Goal: Transaction & Acquisition: Purchase product/service

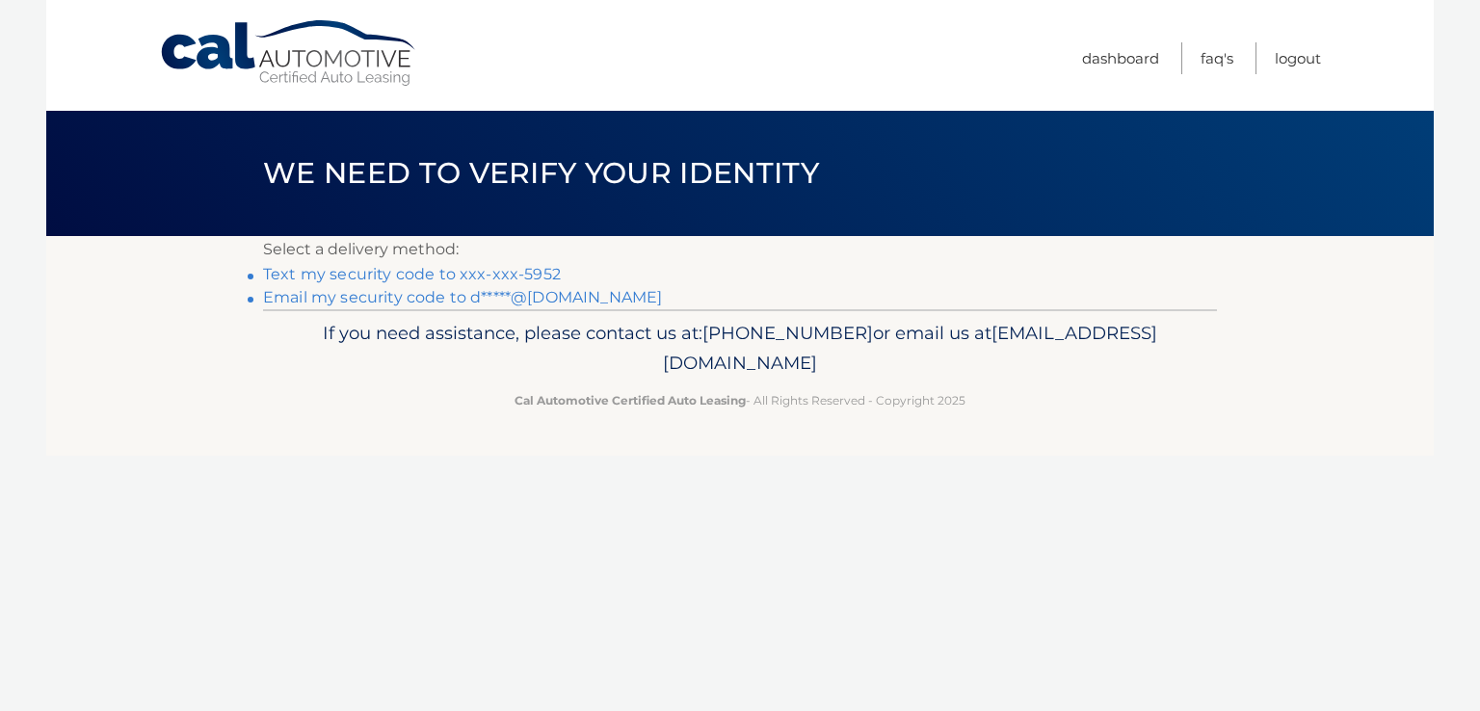
click at [393, 276] on link "Text my security code to xxx-xxx-5952" at bounding box center [412, 274] width 298 height 18
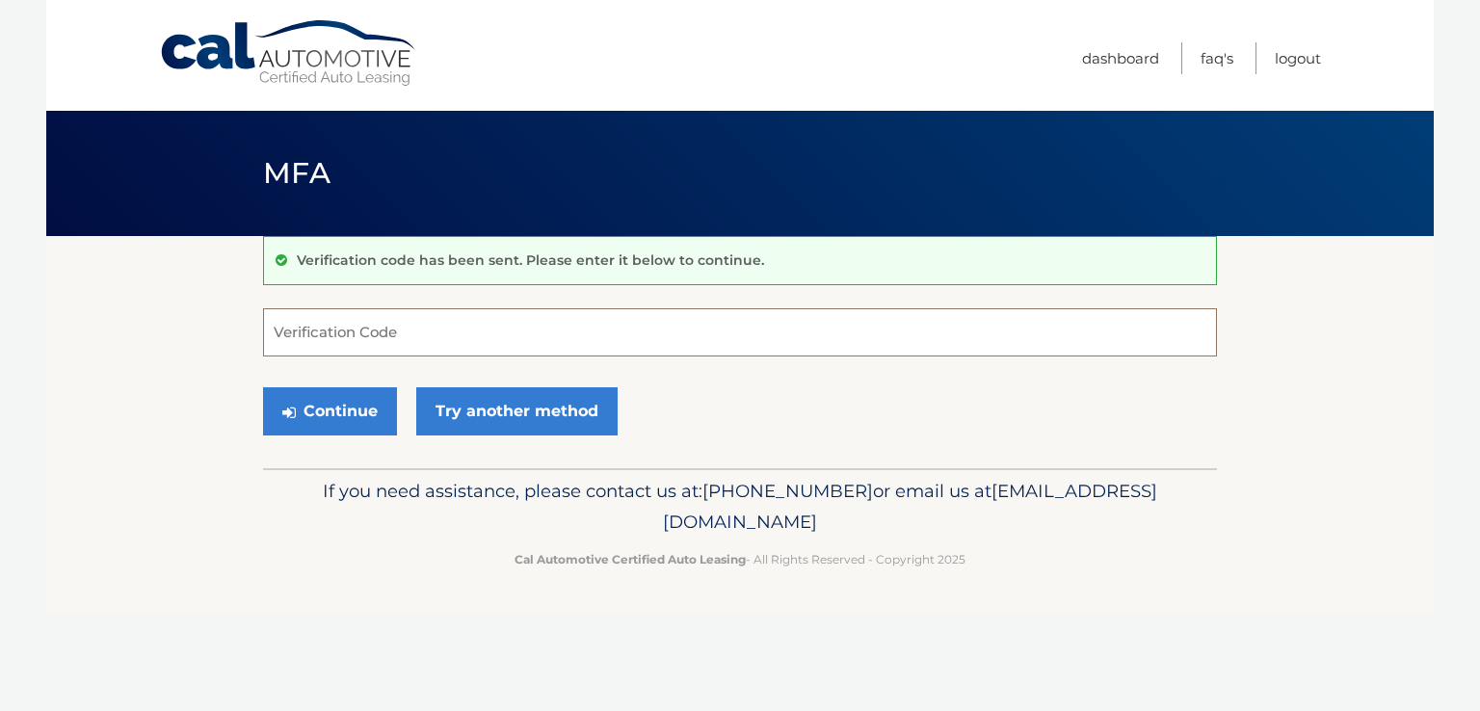
click at [422, 331] on input "Verification Code" at bounding box center [740, 332] width 954 height 48
type input "749678"
click at [349, 410] on button "Continue" at bounding box center [330, 411] width 134 height 48
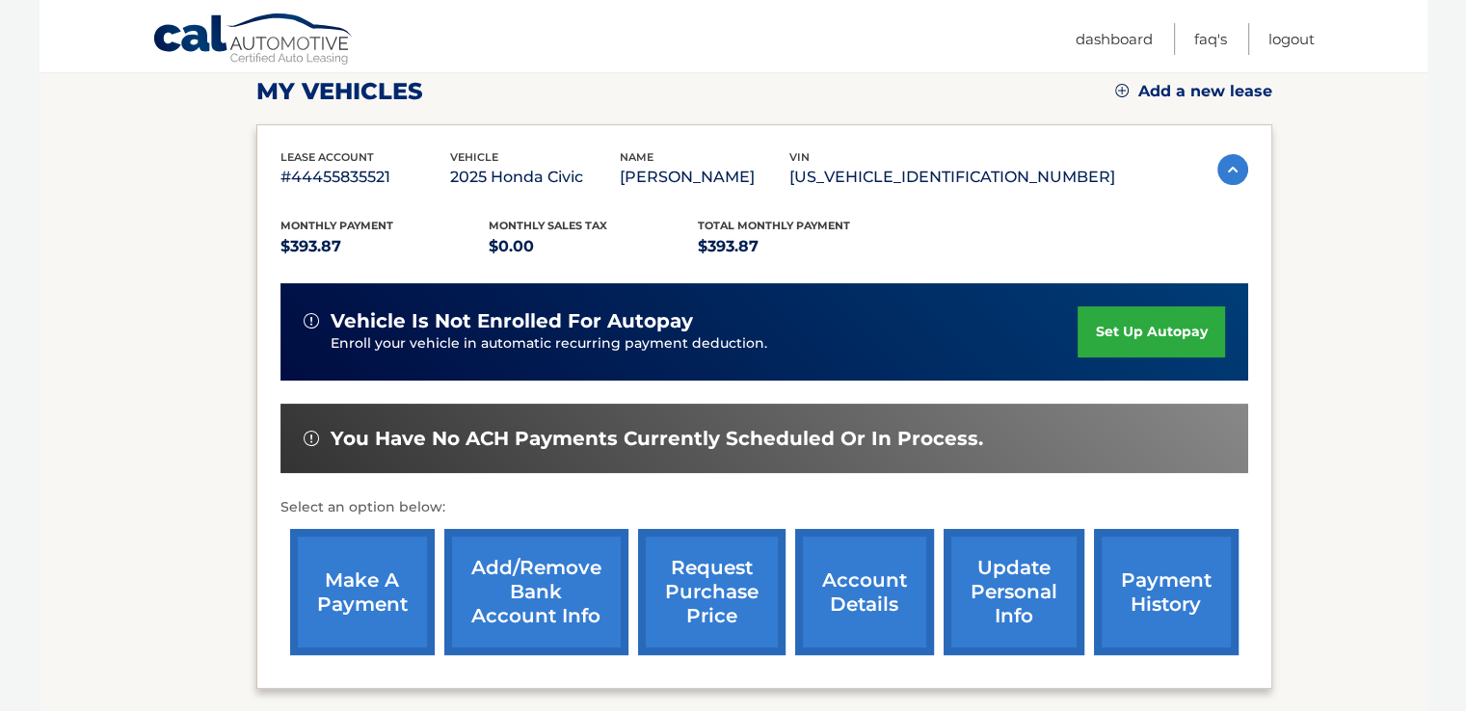
scroll to position [299, 0]
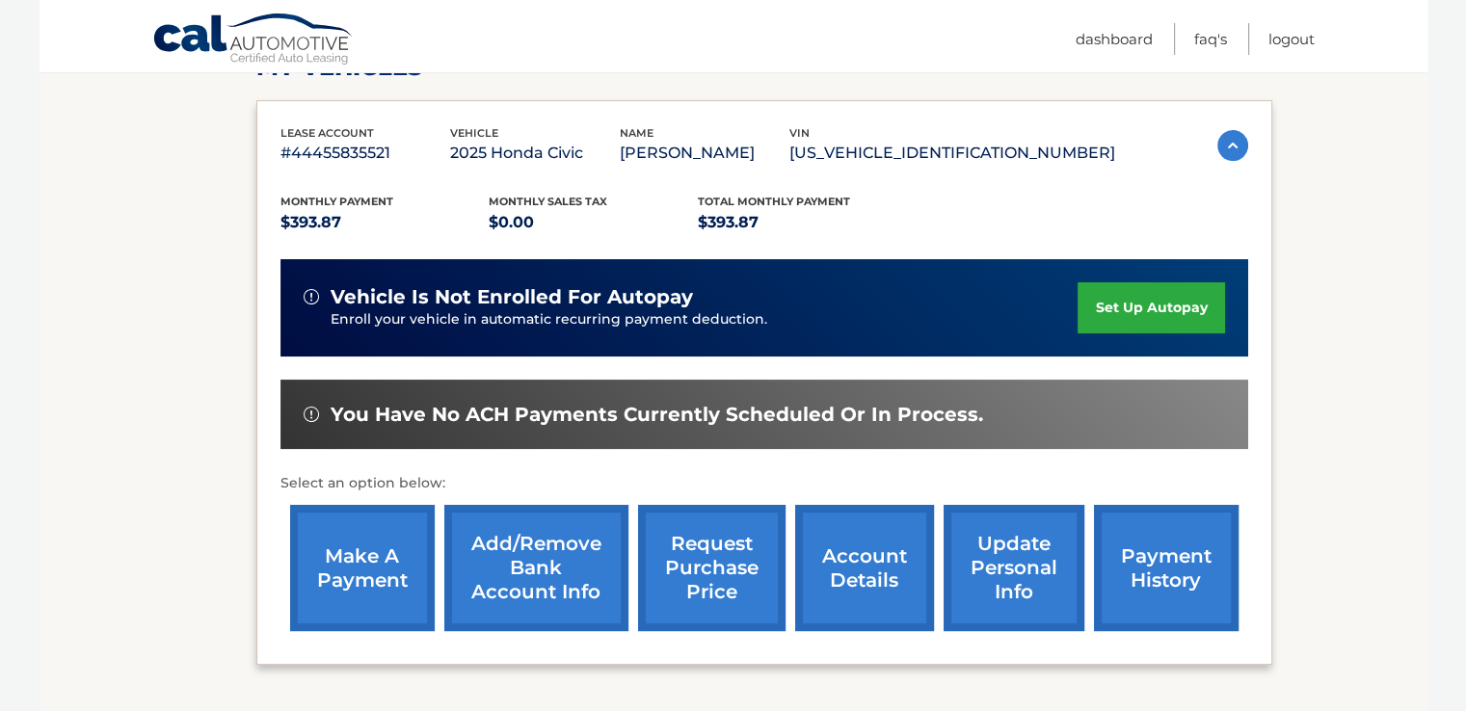
click at [354, 565] on link "make a payment" at bounding box center [362, 568] width 145 height 126
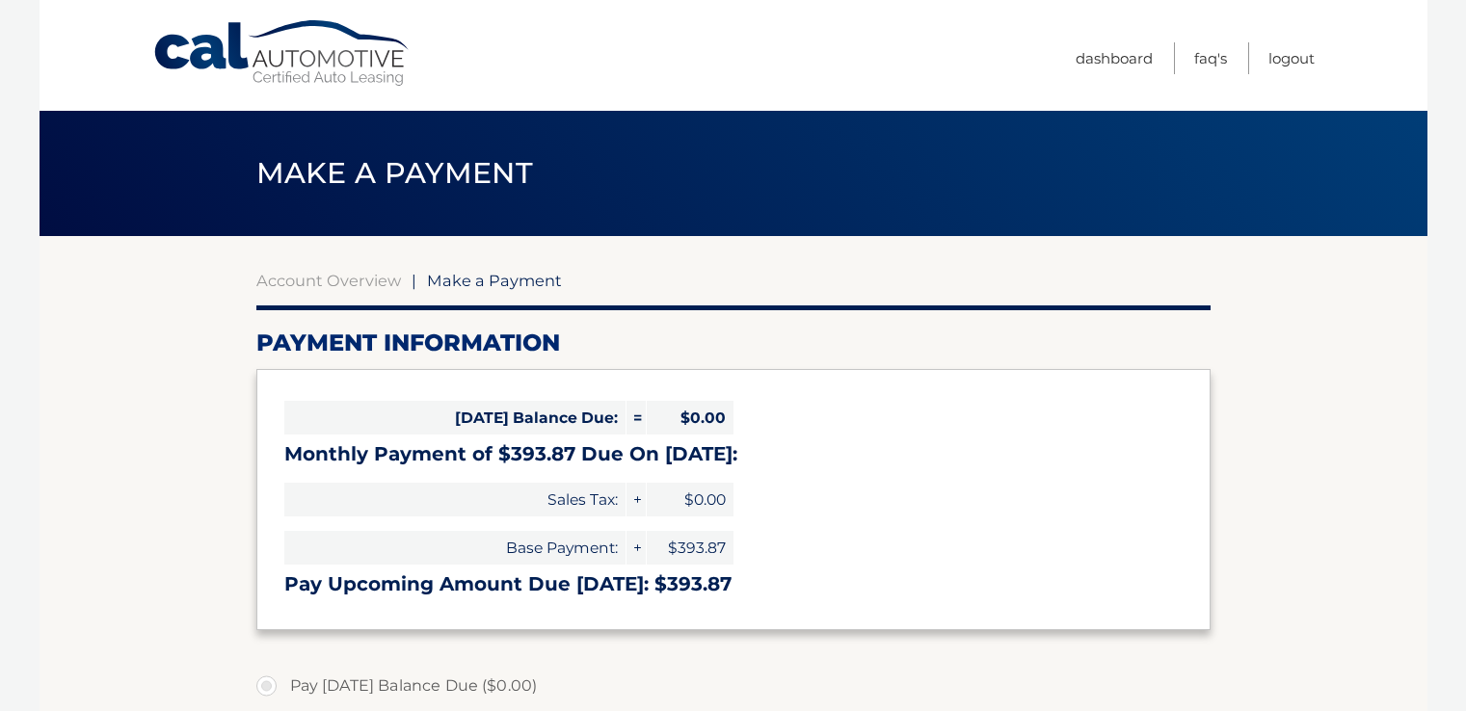
select select "ZmIzYzUxYjUtOWNhZS00NzgzLTk2OGQtZWNkZWExMjI4YzZl"
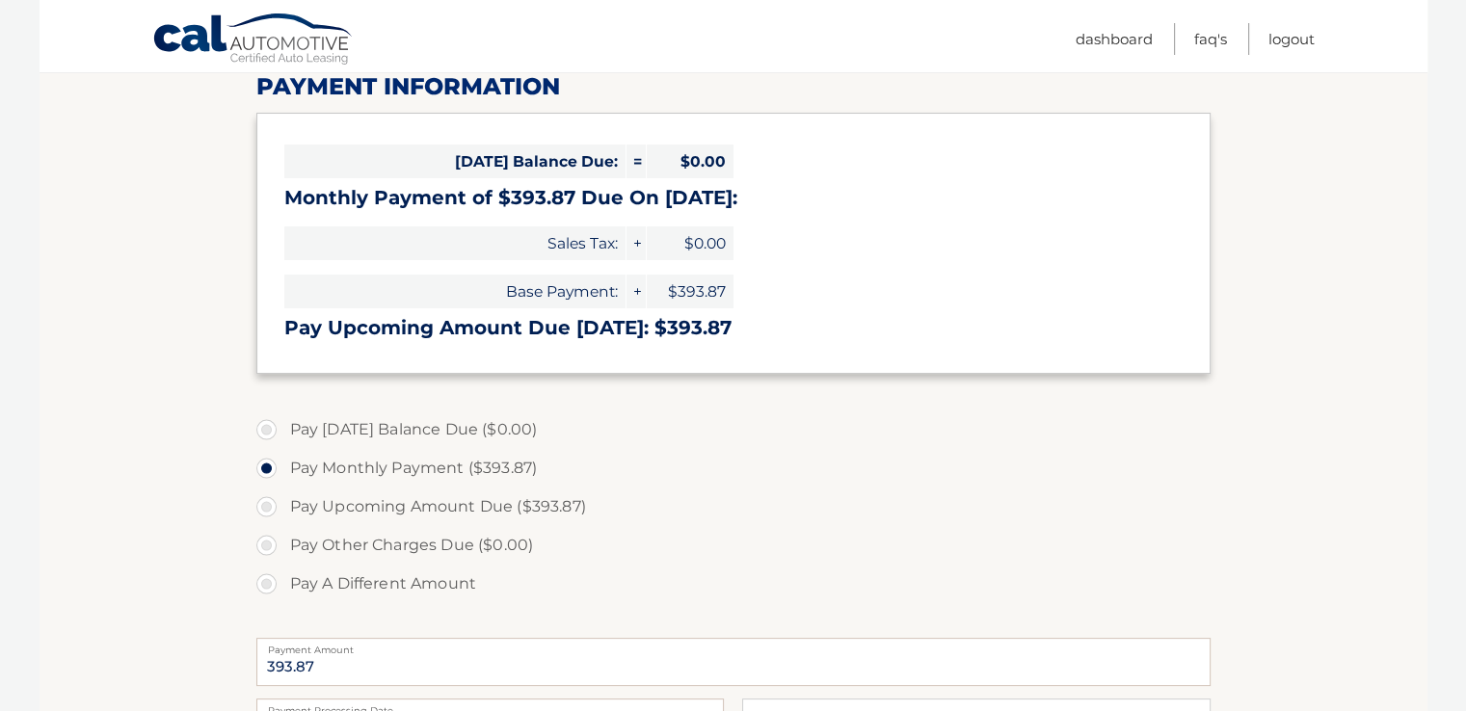
scroll to position [297, 0]
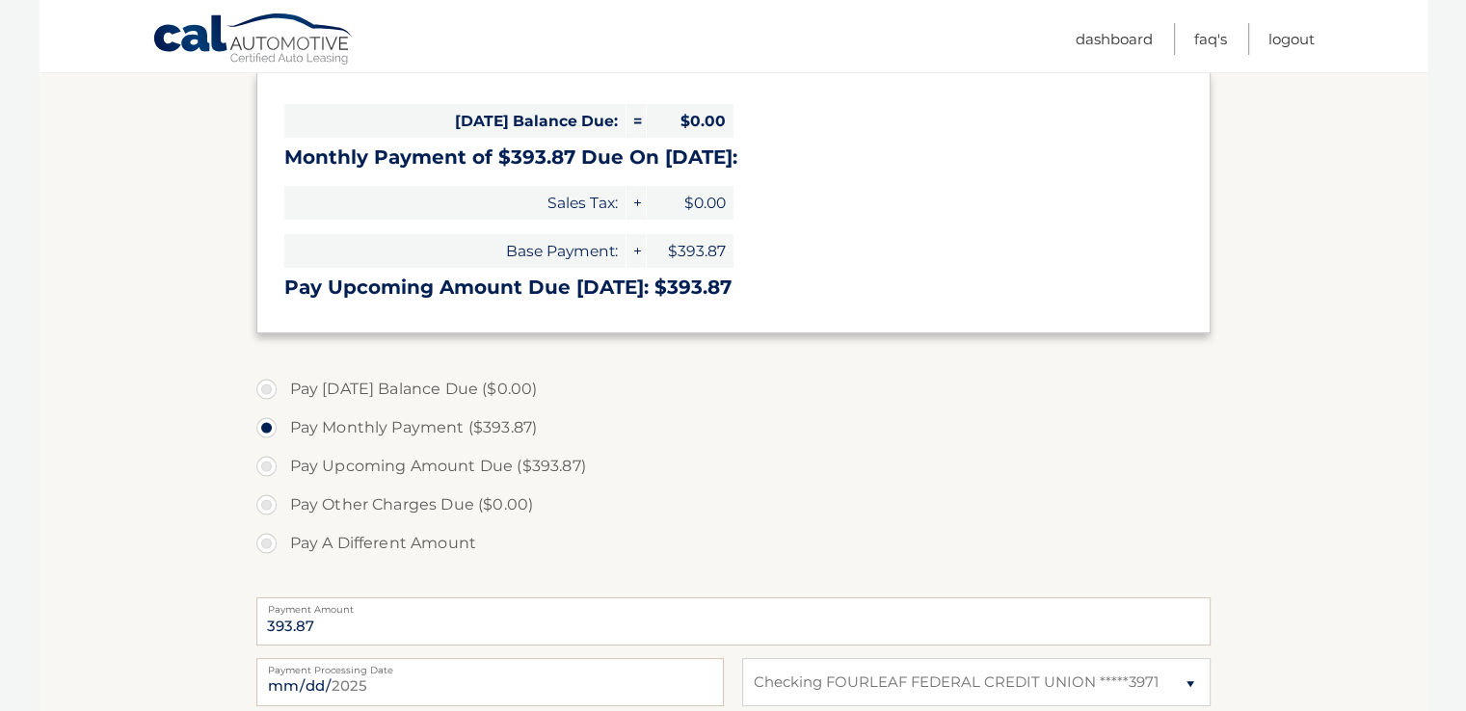
click at [269, 463] on label "Pay Upcoming Amount Due ($393.87)" at bounding box center [733, 466] width 954 height 39
click at [269, 463] on input "Pay Upcoming Amount Due ($393.87)" at bounding box center [273, 462] width 19 height 31
radio input "true"
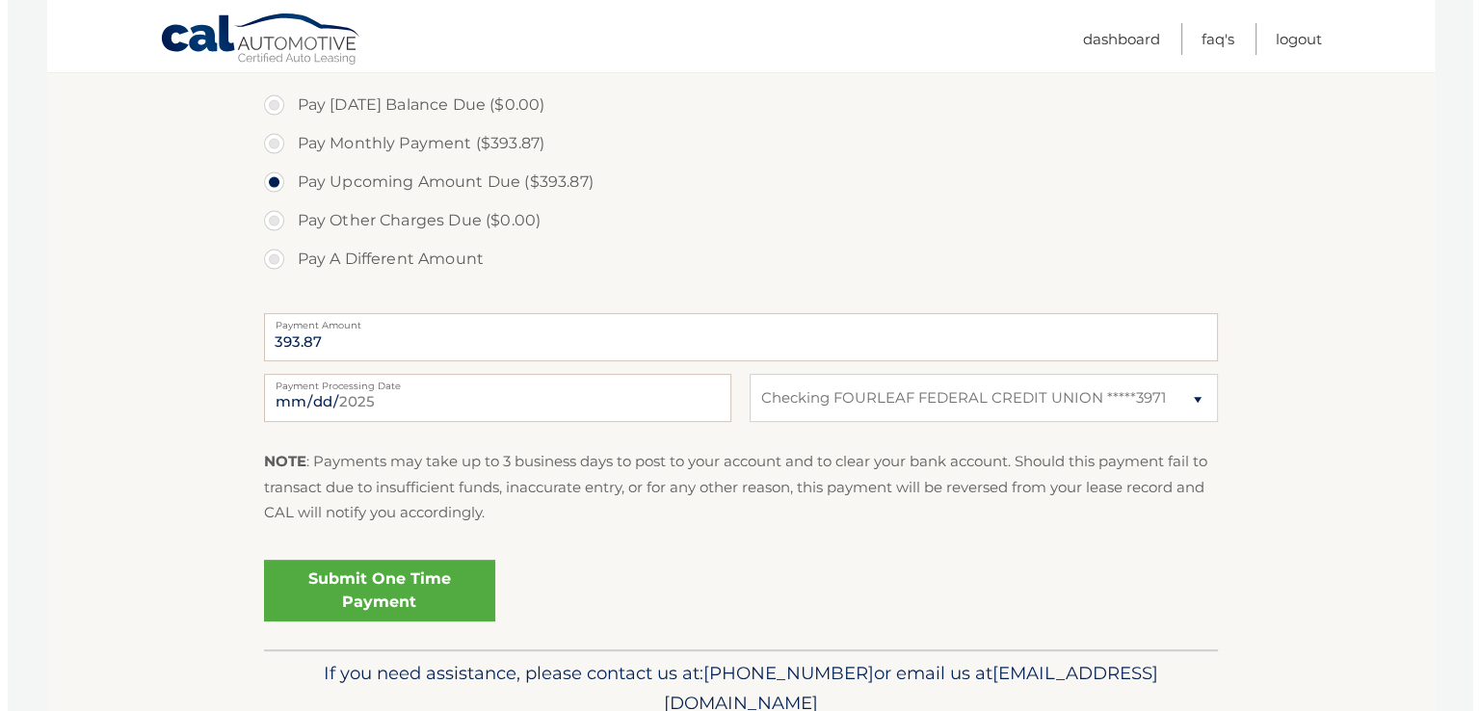
scroll to position [584, 0]
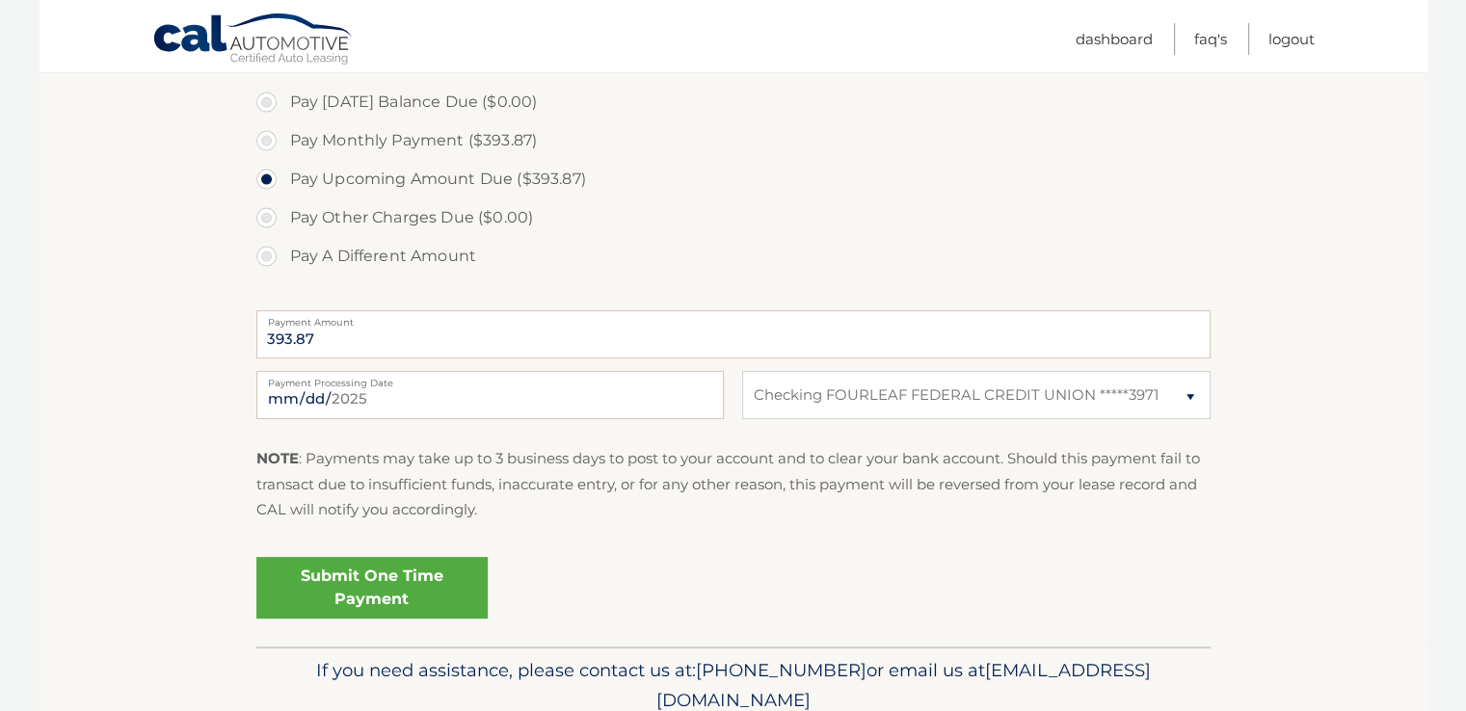
click at [435, 593] on link "Submit One Time Payment" at bounding box center [371, 588] width 231 height 62
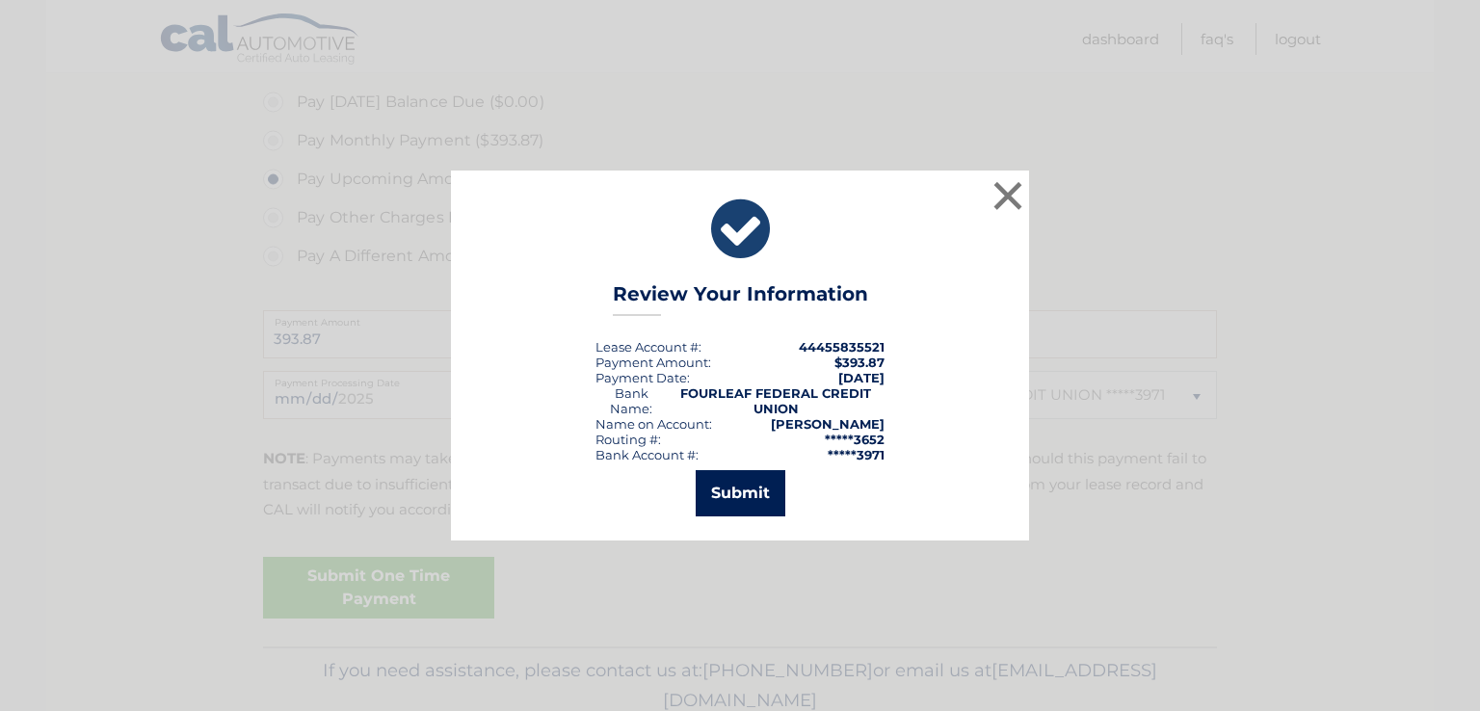
click at [717, 502] on button "Submit" at bounding box center [741, 493] width 90 height 46
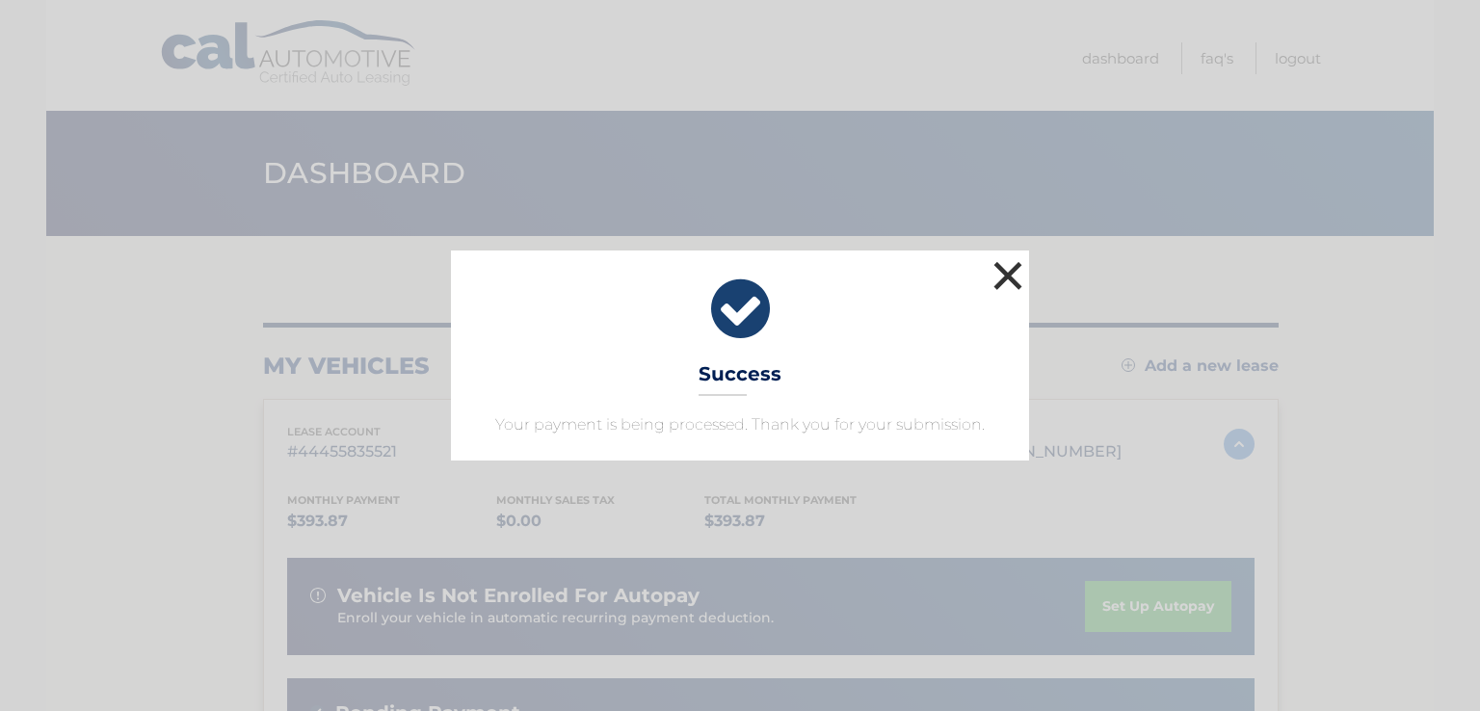
click at [1010, 277] on button "×" at bounding box center [1008, 275] width 39 height 39
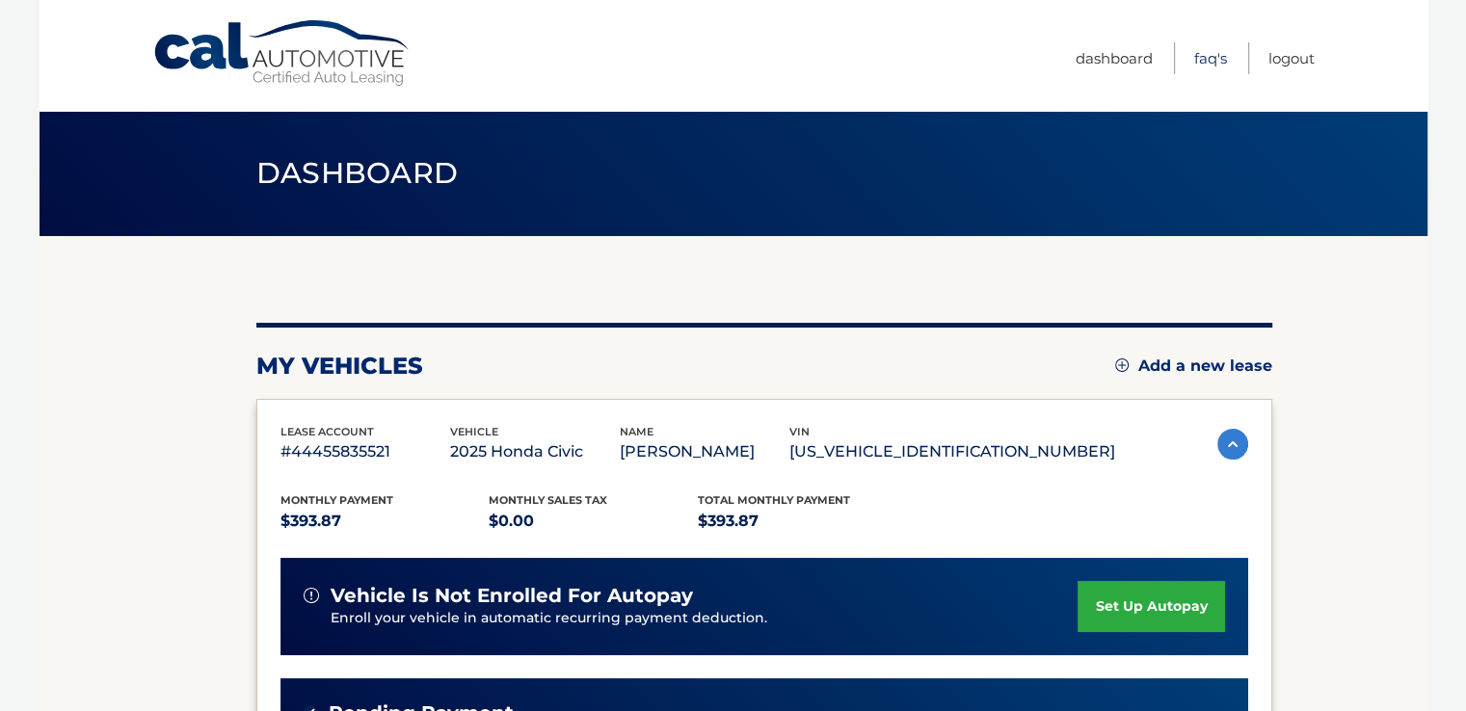
click at [1214, 55] on link "FAQ's" at bounding box center [1210, 58] width 33 height 32
